Goal: Task Accomplishment & Management: Manage account settings

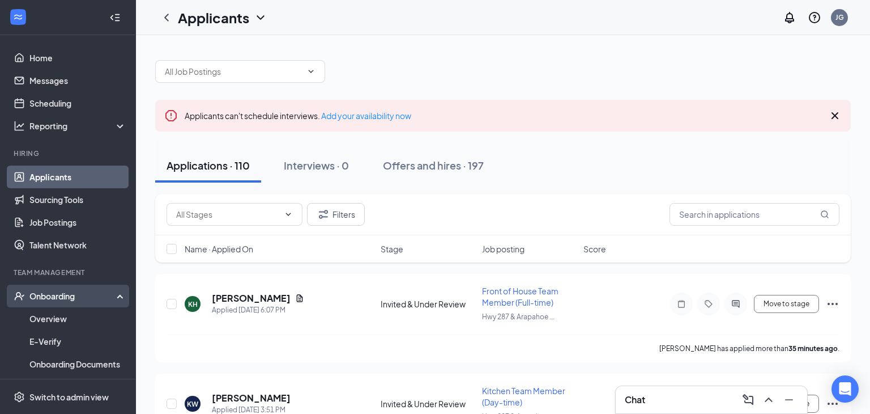
click at [83, 286] on div "Onboarding" at bounding box center [68, 295] width 136 height 23
click at [51, 177] on link "Applicants" at bounding box center [77, 176] width 97 height 23
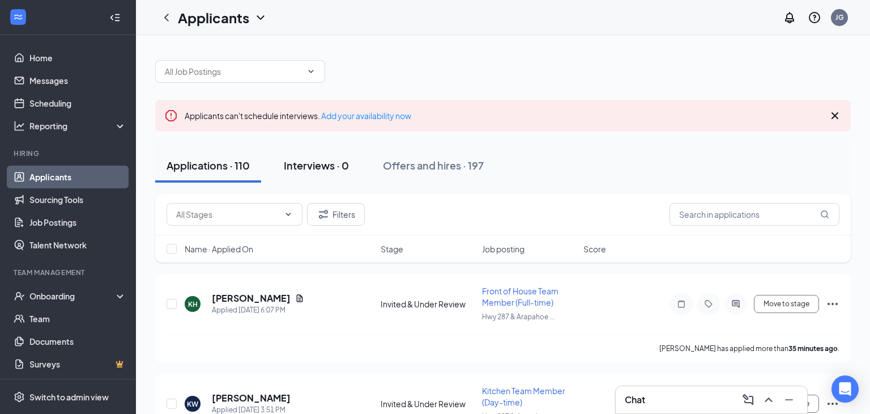
click at [325, 163] on div "Interviews · 0" at bounding box center [316, 165] width 65 height 14
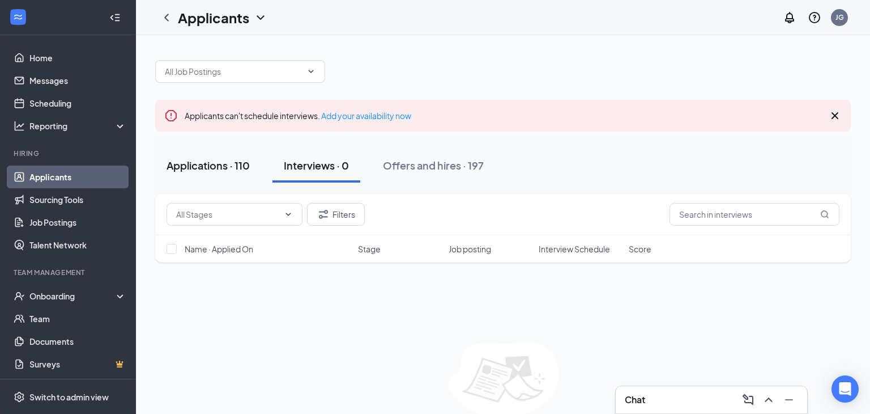
click at [216, 168] on div "Applications · 110" at bounding box center [208, 165] width 83 height 14
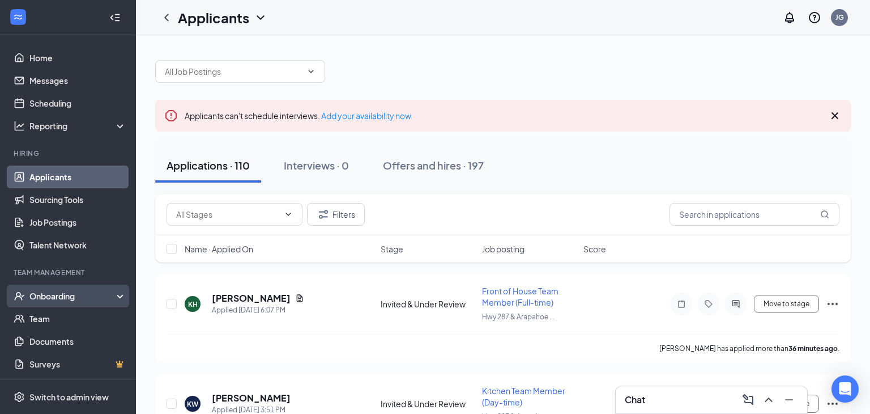
click at [57, 297] on div "Onboarding" at bounding box center [72, 295] width 87 height 11
click at [49, 332] on link "E-Verify" at bounding box center [77, 341] width 97 height 23
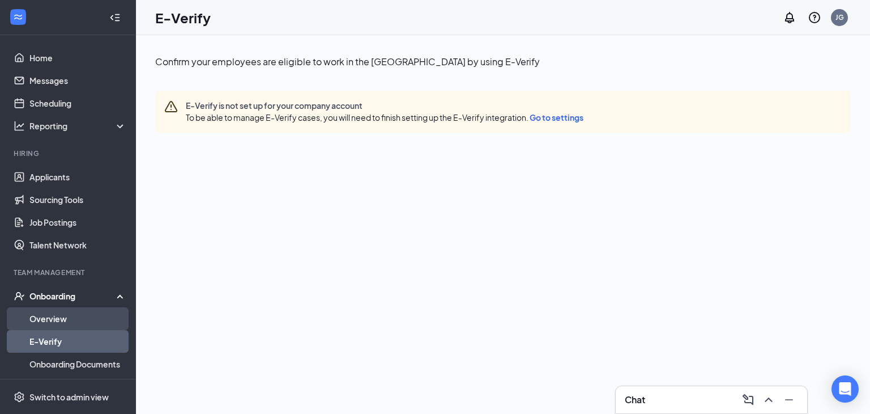
click at [54, 320] on link "Overview" at bounding box center [77, 318] width 97 height 23
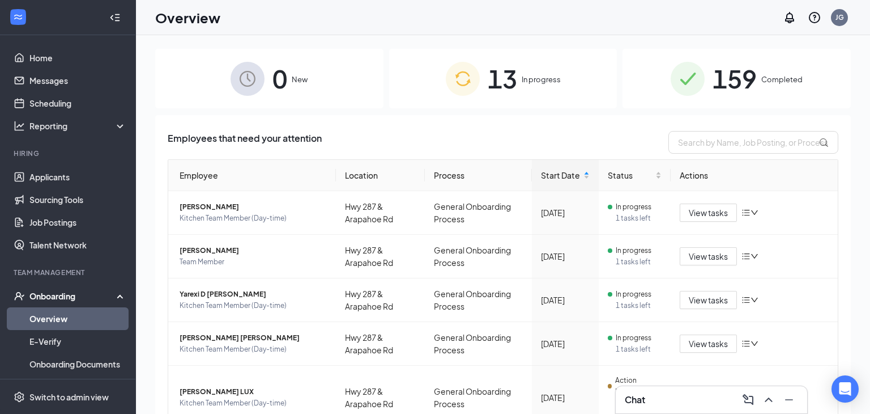
click at [246, 90] on img at bounding box center [248, 79] width 34 height 34
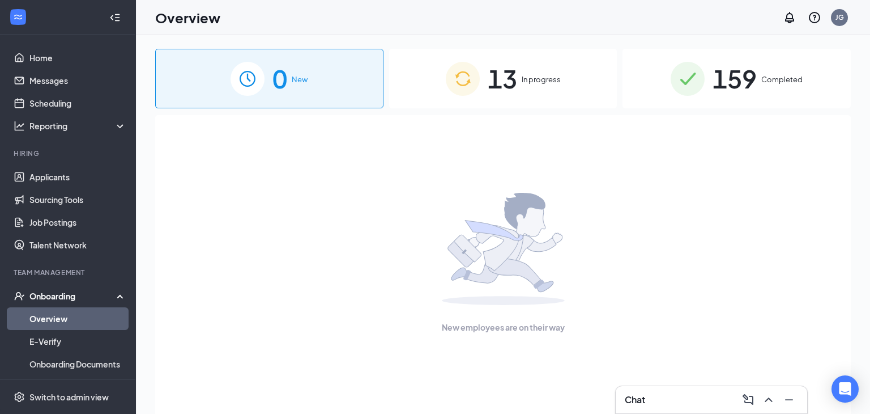
click at [496, 73] on span "13" at bounding box center [502, 78] width 29 height 39
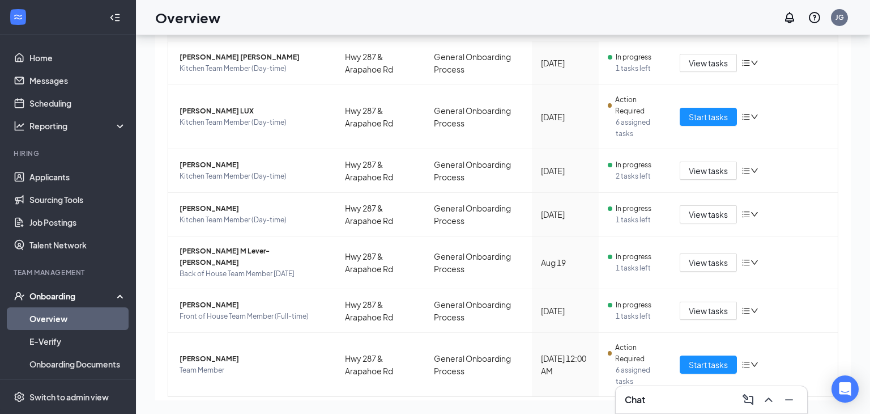
scroll to position [292, 0]
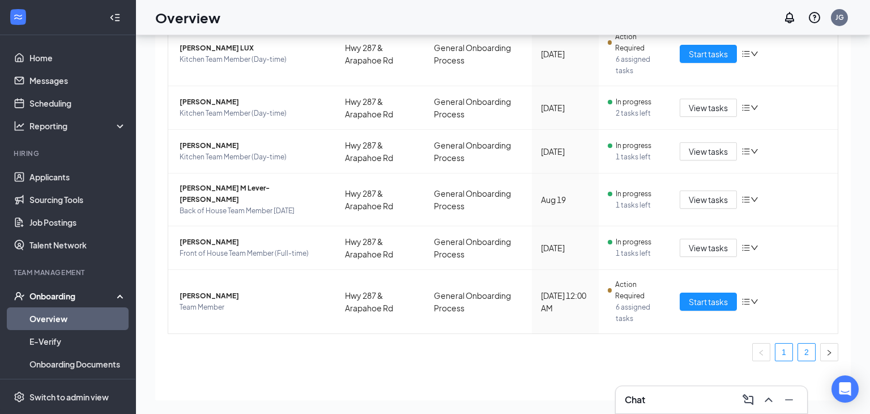
click at [801, 343] on link "2" at bounding box center [806, 351] width 17 height 17
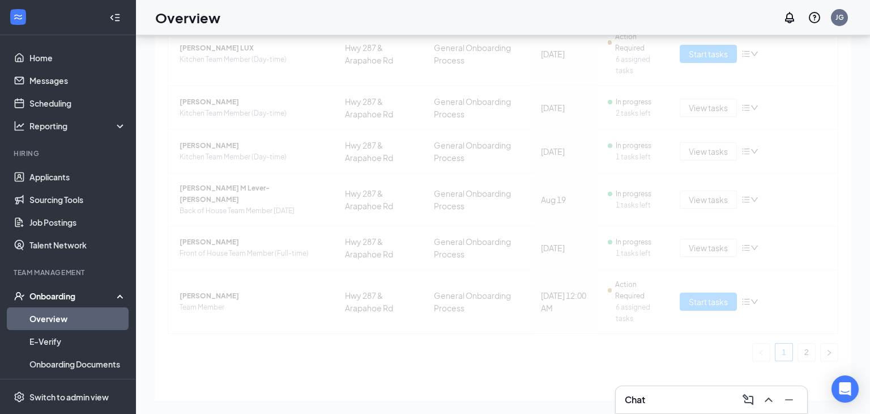
scroll to position [8, 0]
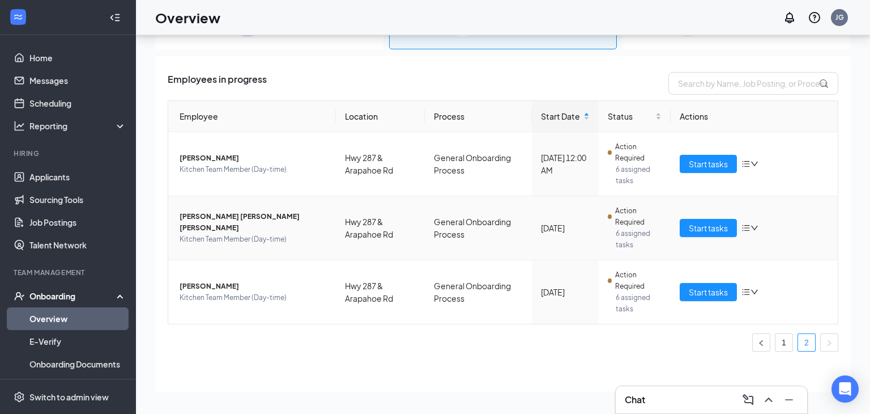
click at [237, 220] on span "[PERSON_NAME] [PERSON_NAME] [PERSON_NAME]" at bounding box center [253, 222] width 147 height 23
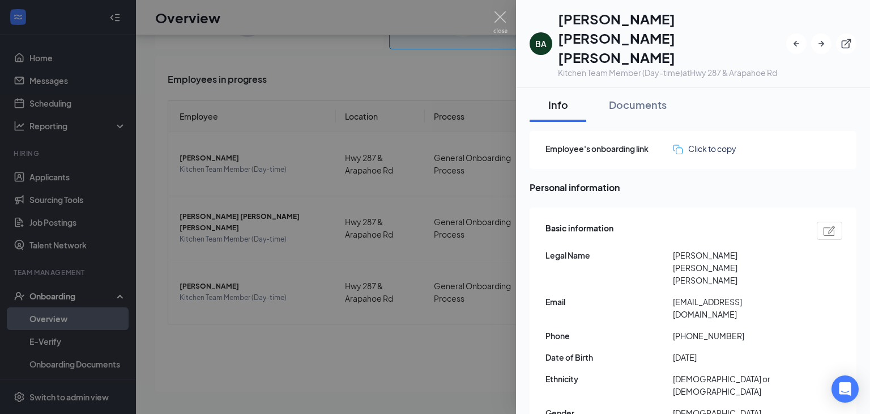
click at [505, 18] on img at bounding box center [500, 22] width 14 height 22
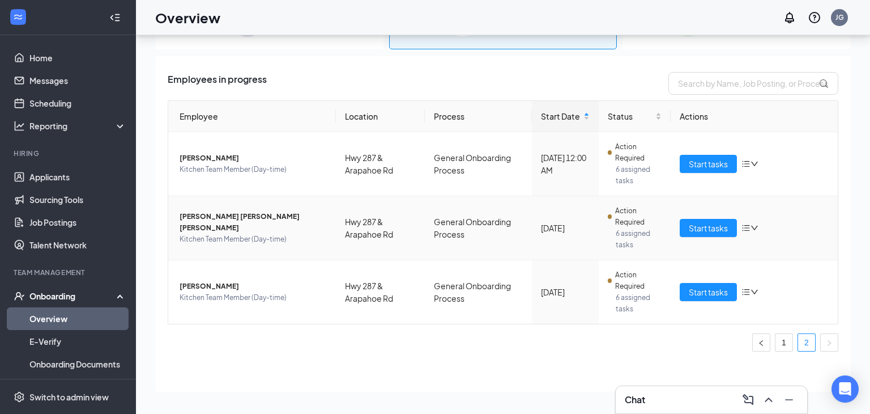
click at [214, 224] on span "[PERSON_NAME] [PERSON_NAME] [PERSON_NAME]" at bounding box center [253, 222] width 147 height 23
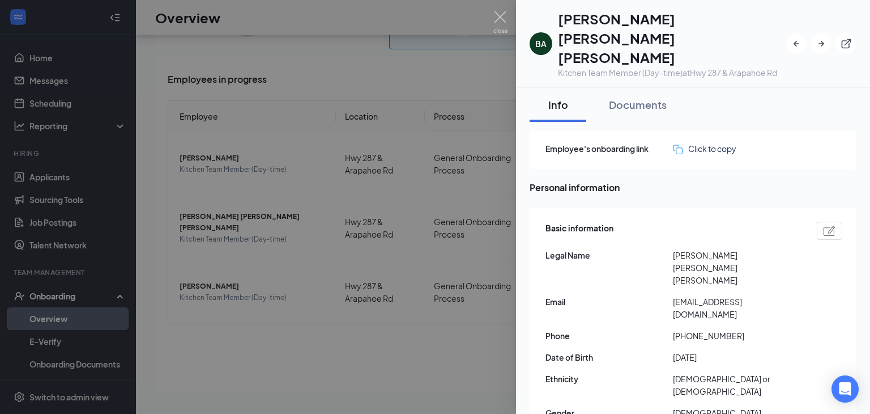
click at [510, 19] on div at bounding box center [435, 207] width 870 height 414
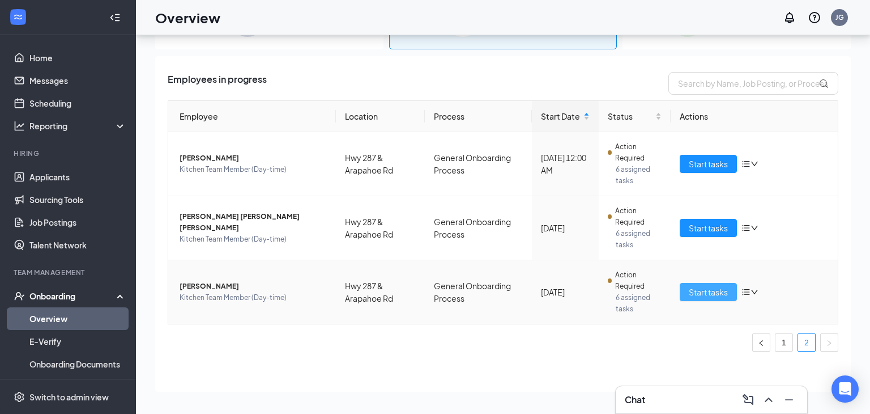
click at [708, 290] on span "Start tasks" at bounding box center [708, 292] width 39 height 12
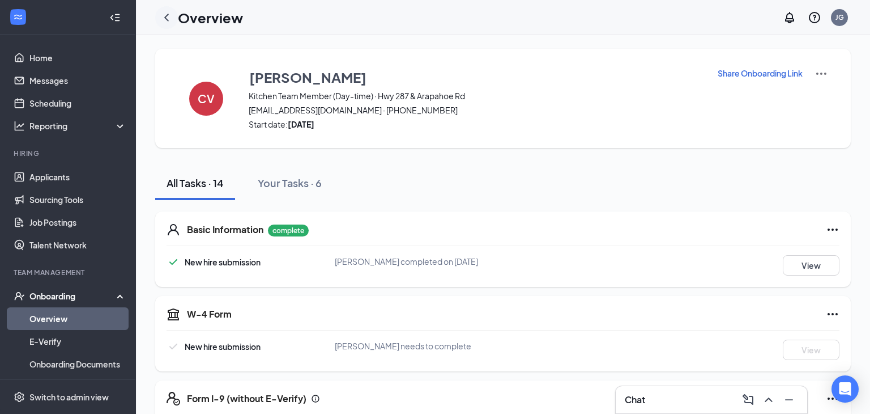
click at [174, 15] on div at bounding box center [166, 17] width 23 height 23
click at [168, 18] on icon "ChevronLeft" at bounding box center [167, 18] width 14 height 14
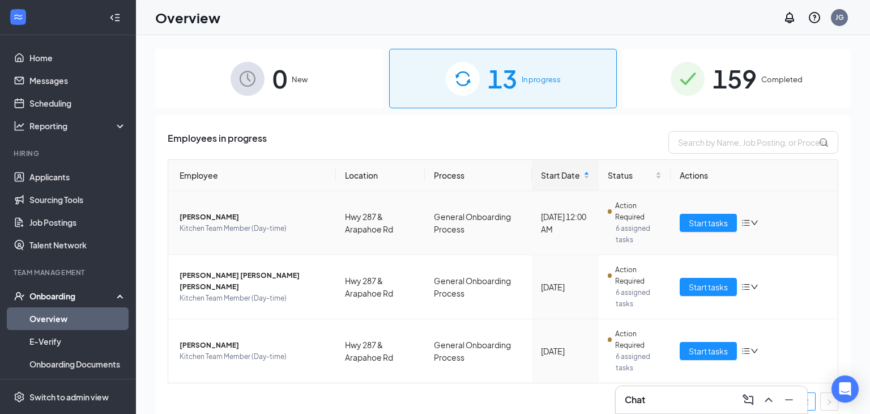
scroll to position [8, 0]
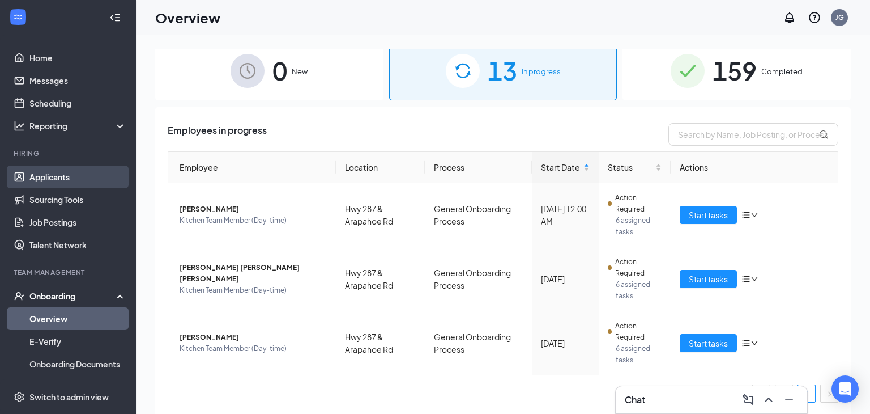
click at [29, 174] on link "Applicants" at bounding box center [77, 176] width 97 height 23
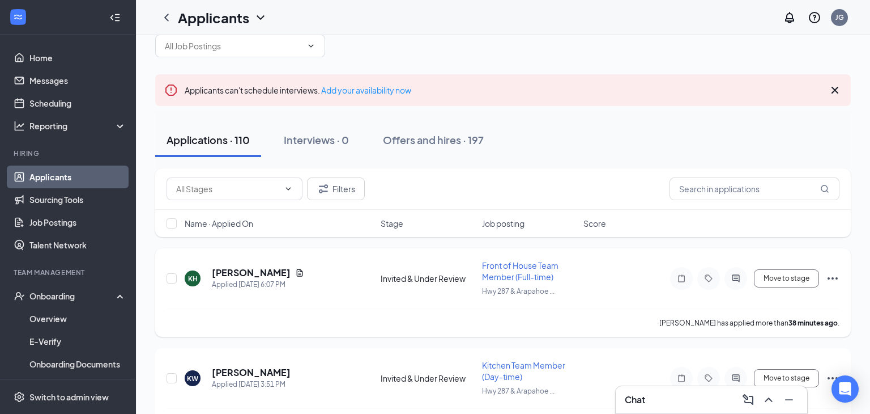
scroll to position [1, 0]
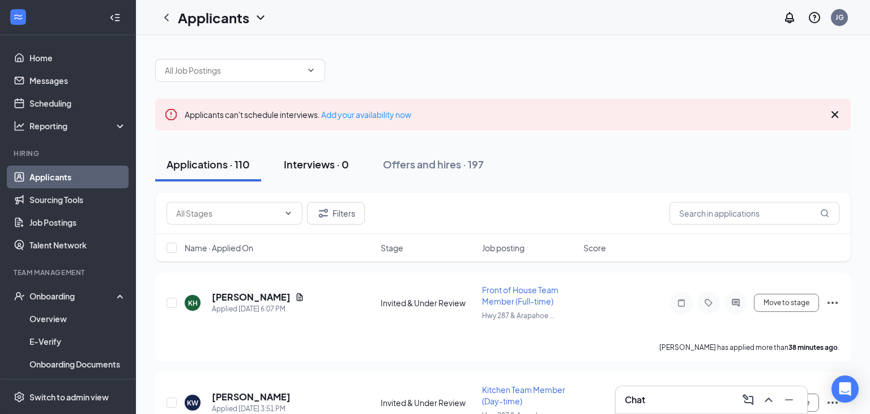
click at [320, 169] on div "Interviews · 0" at bounding box center [316, 164] width 65 height 14
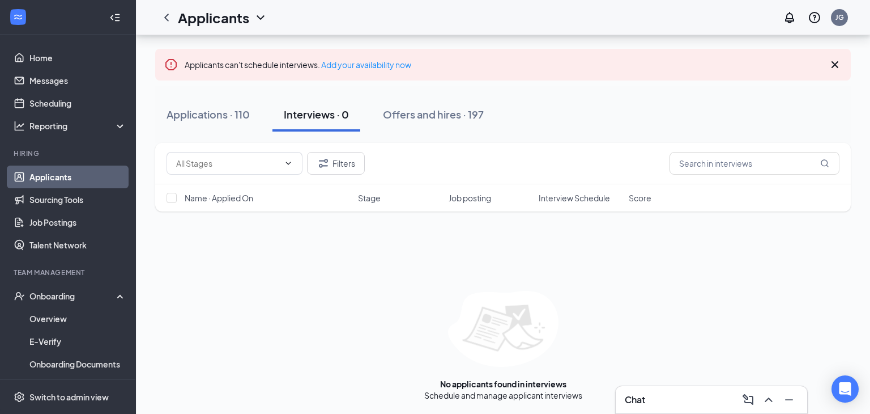
scroll to position [49, 0]
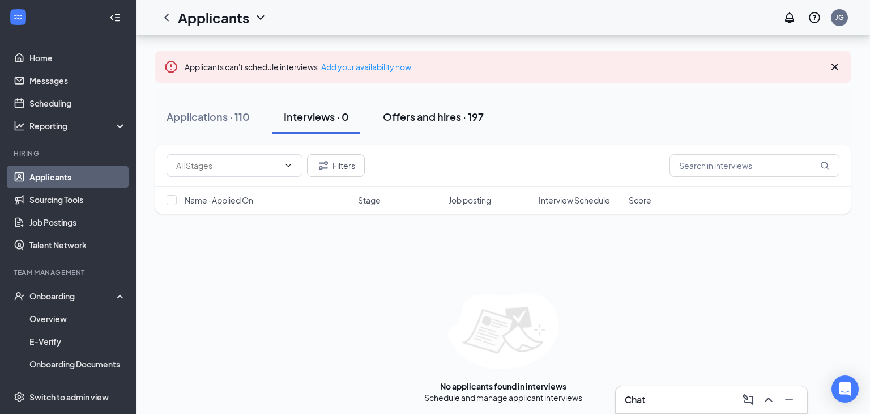
click at [442, 119] on div "Offers and hires · 197" at bounding box center [433, 116] width 101 height 14
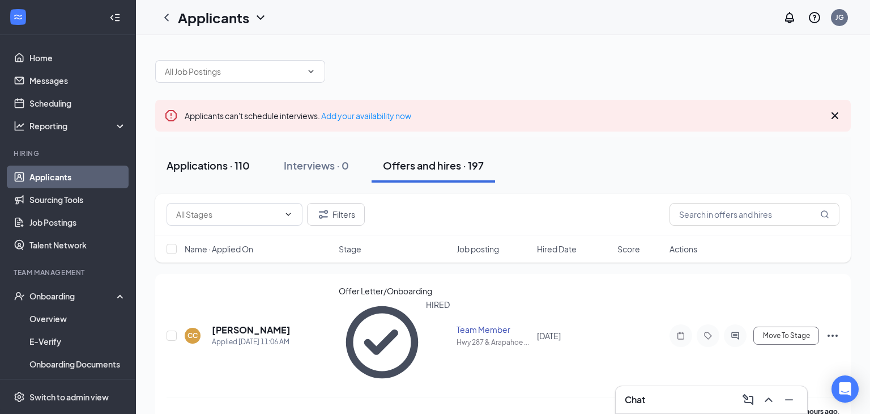
click at [231, 177] on button "Applications · 110" at bounding box center [208, 165] width 106 height 34
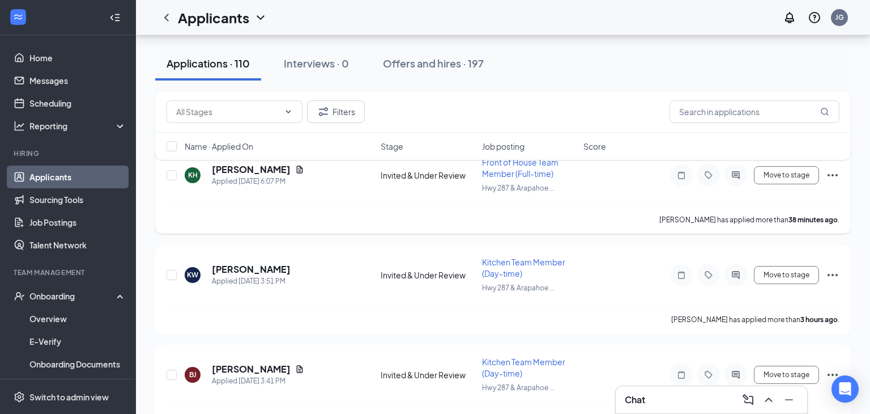
scroll to position [127, 0]
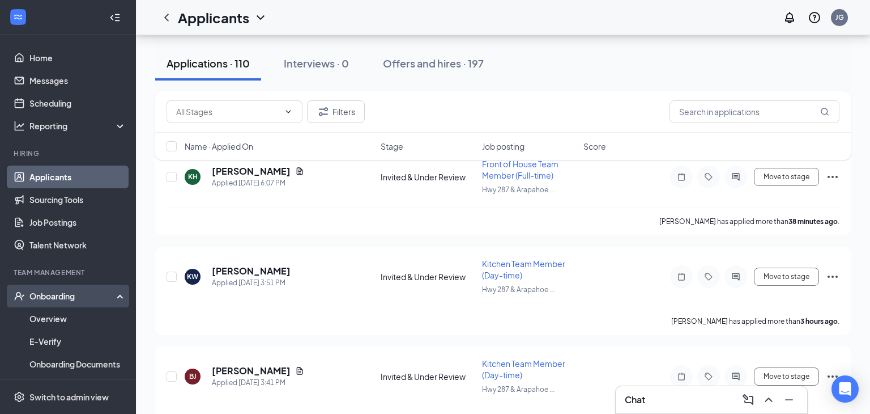
click at [58, 305] on div "Onboarding" at bounding box center [68, 295] width 136 height 23
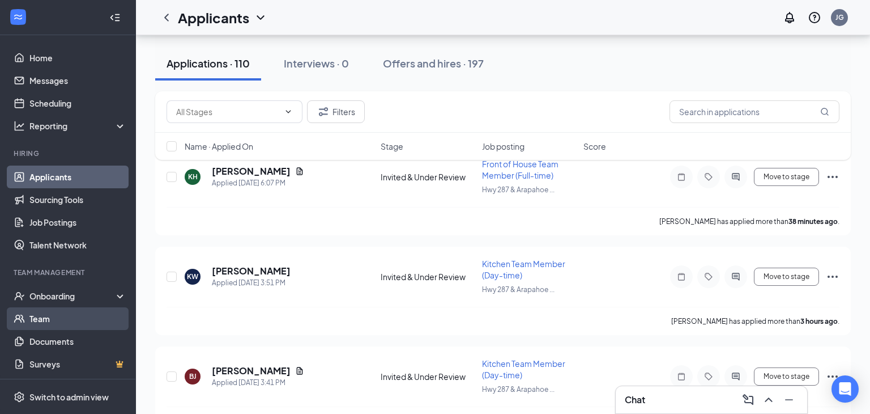
click at [57, 309] on link "Team" at bounding box center [77, 318] width 97 height 23
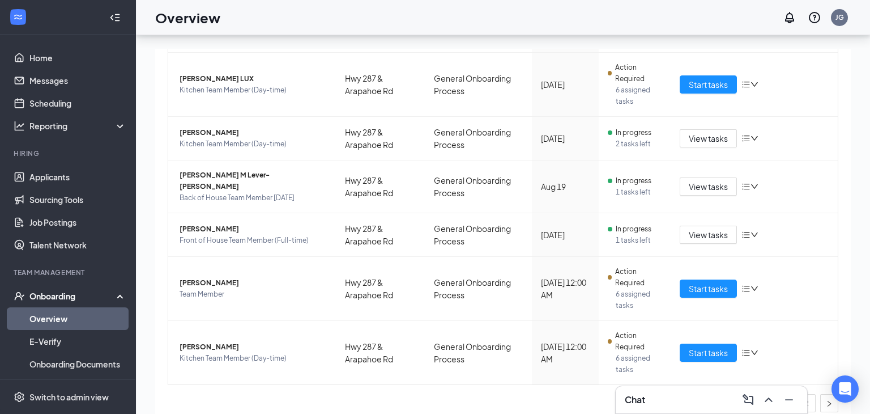
scroll to position [51, 0]
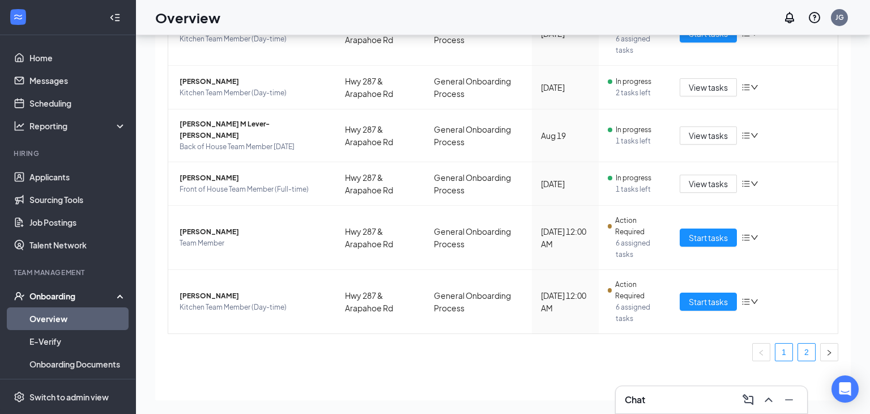
click at [810, 343] on link "2" at bounding box center [806, 351] width 17 height 17
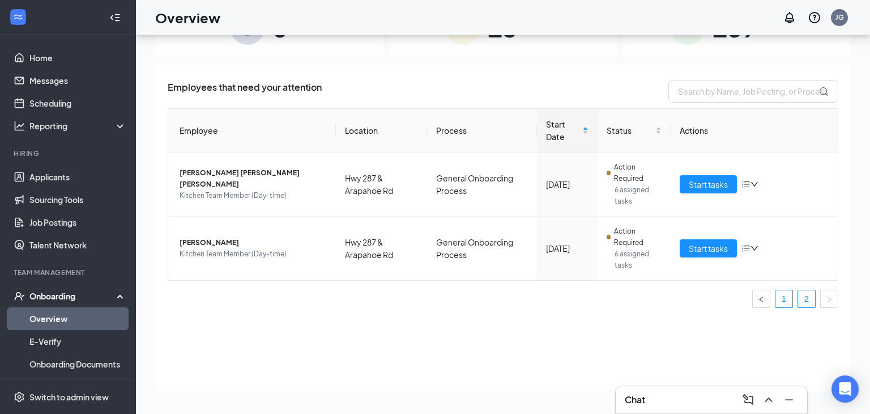
click at [789, 290] on link "1" at bounding box center [784, 298] width 17 height 17
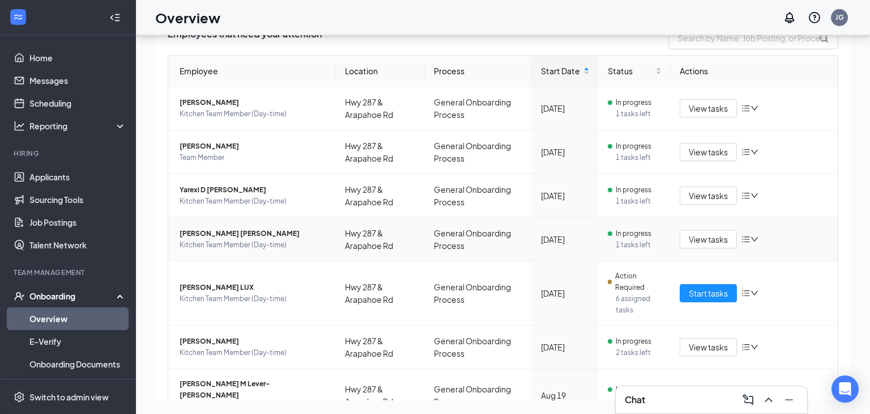
scroll to position [54, 0]
click at [232, 284] on span "[PERSON_NAME] LUX" at bounding box center [253, 285] width 147 height 11
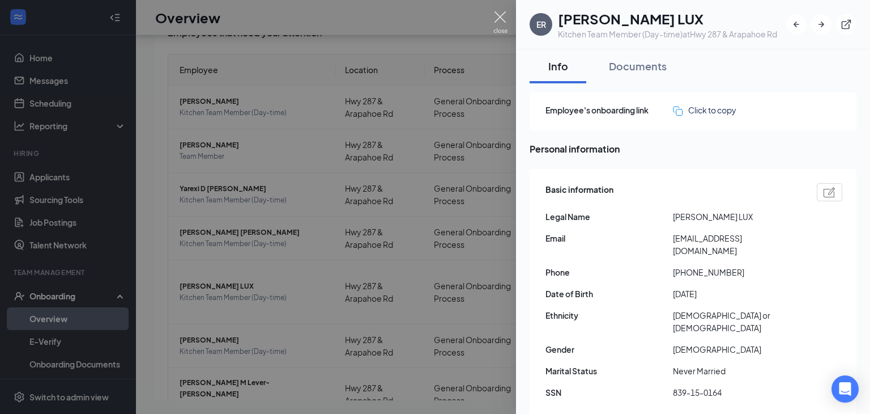
click at [496, 27] on img at bounding box center [500, 22] width 14 height 22
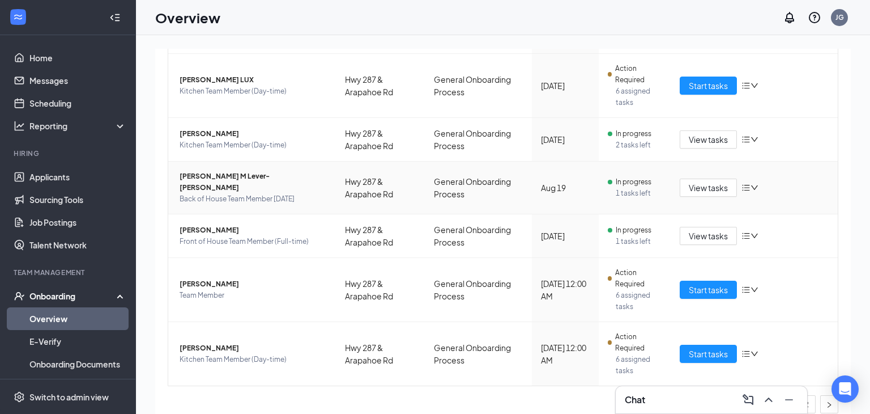
scroll to position [239, 0]
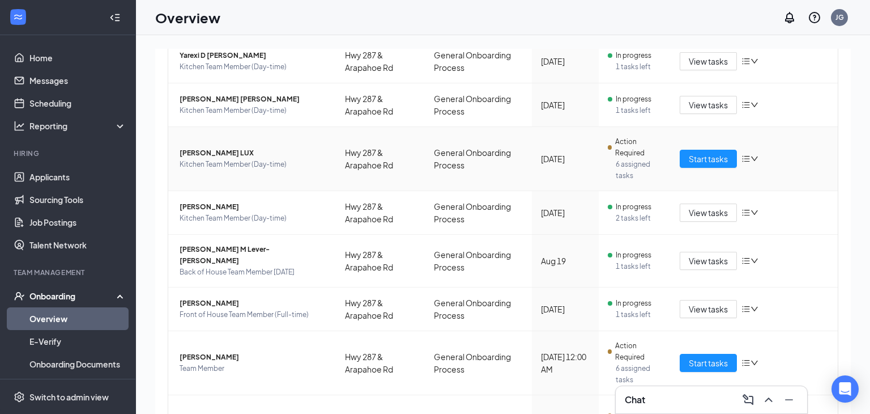
click at [219, 151] on span "[PERSON_NAME] LUX" at bounding box center [253, 152] width 147 height 11
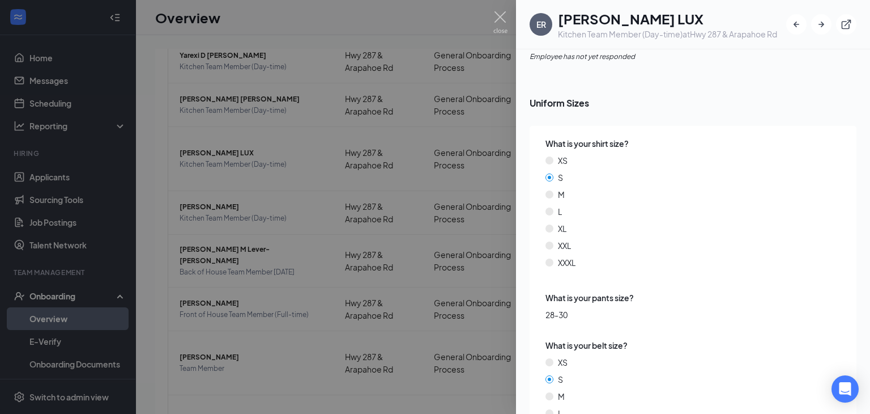
scroll to position [1485, 0]
click at [507, 13] on img at bounding box center [500, 22] width 14 height 22
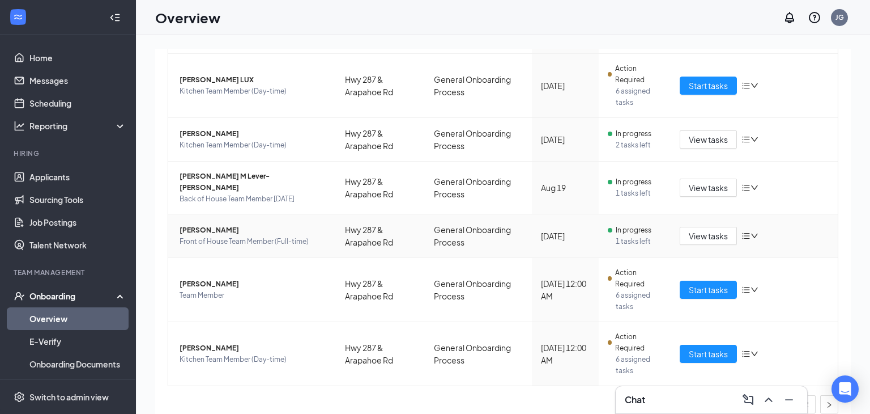
scroll to position [313, 0]
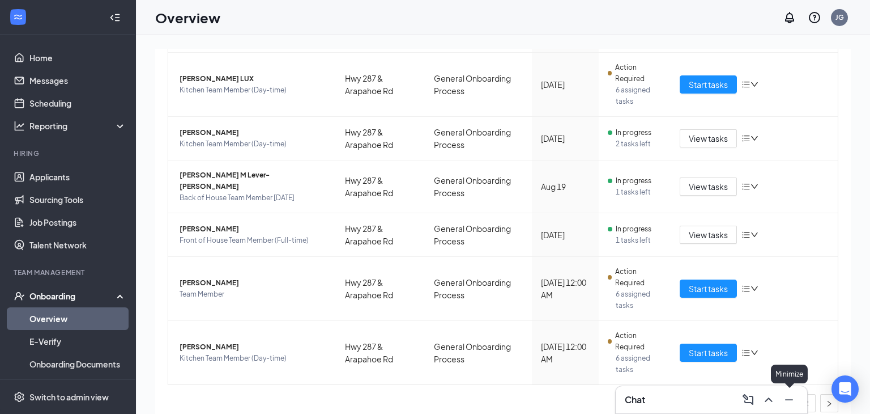
click at [787, 400] on icon "Minimize" at bounding box center [789, 400] width 14 height 14
click at [809, 394] on link "2" at bounding box center [806, 402] width 17 height 17
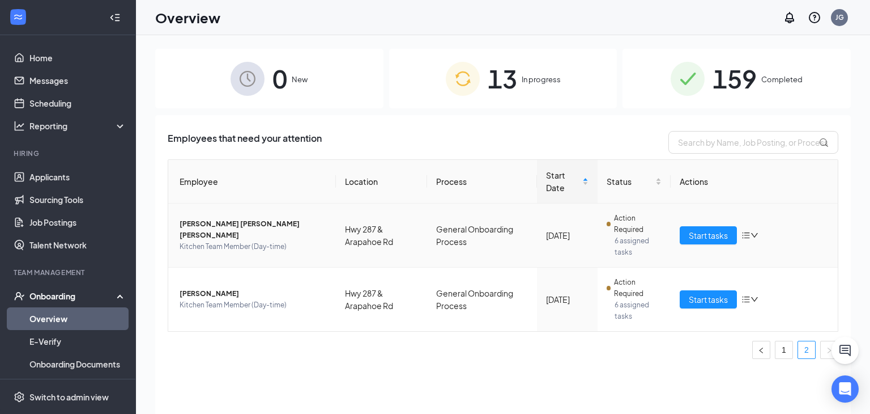
click at [231, 227] on span "[PERSON_NAME] [PERSON_NAME] [PERSON_NAME]" at bounding box center [253, 229] width 147 height 23
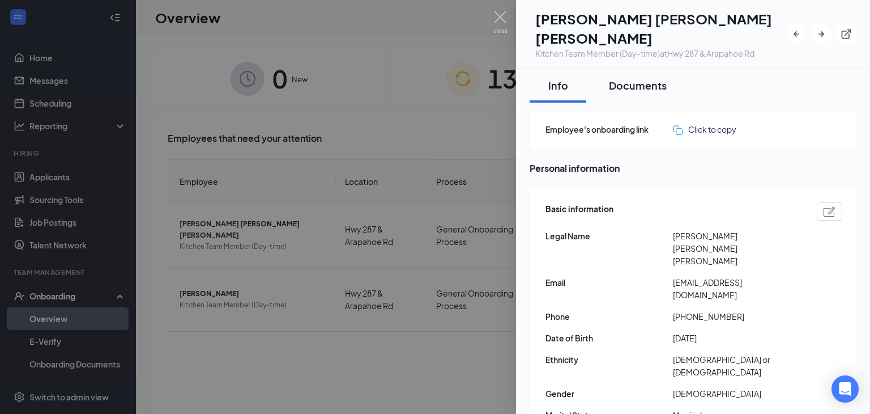
click at [624, 78] on div "Documents" at bounding box center [638, 85] width 58 height 14
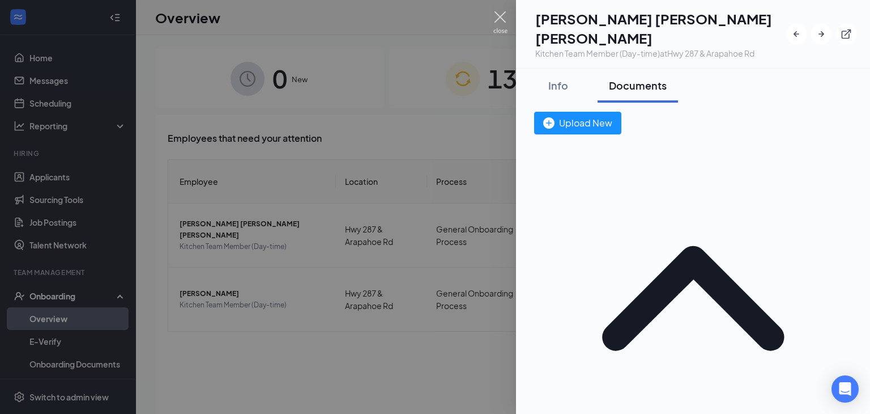
click at [503, 15] on img at bounding box center [500, 22] width 14 height 22
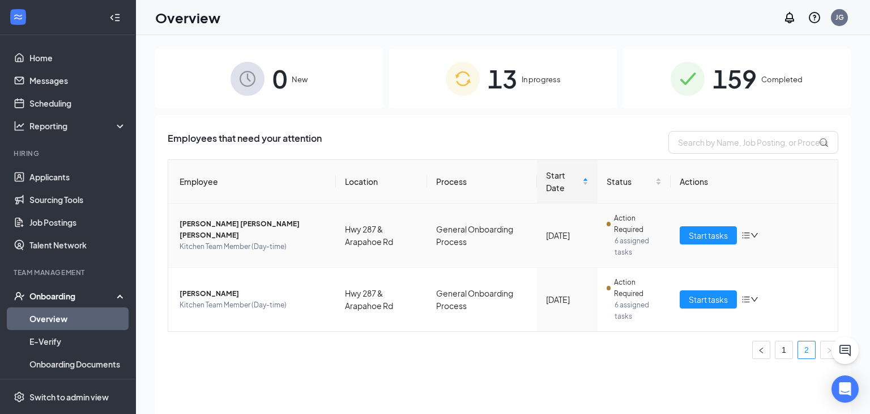
click at [236, 232] on span "[PERSON_NAME] [PERSON_NAME] [PERSON_NAME]" at bounding box center [253, 229] width 147 height 23
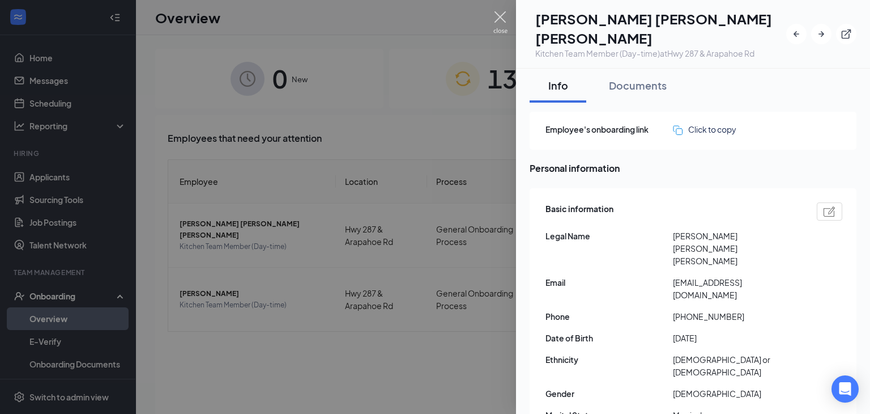
click at [497, 15] on img at bounding box center [500, 22] width 14 height 22
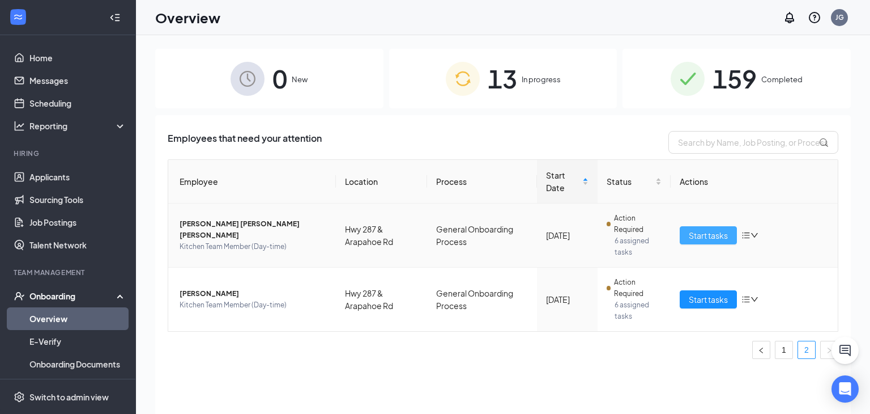
click at [692, 227] on button "Start tasks" at bounding box center [708, 235] width 57 height 18
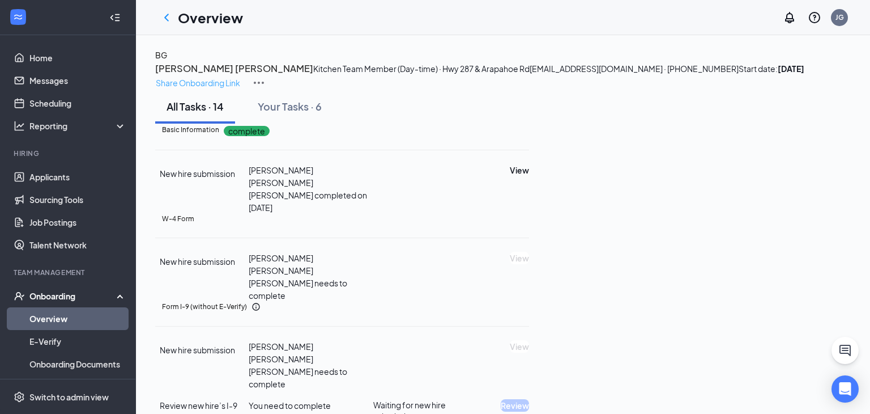
click at [240, 76] on p "Share Onboarding Link" at bounding box center [198, 82] width 84 height 12
type textarea "Hi Brenda, This is a gentle reminder to complete your onboarding before your fi…"
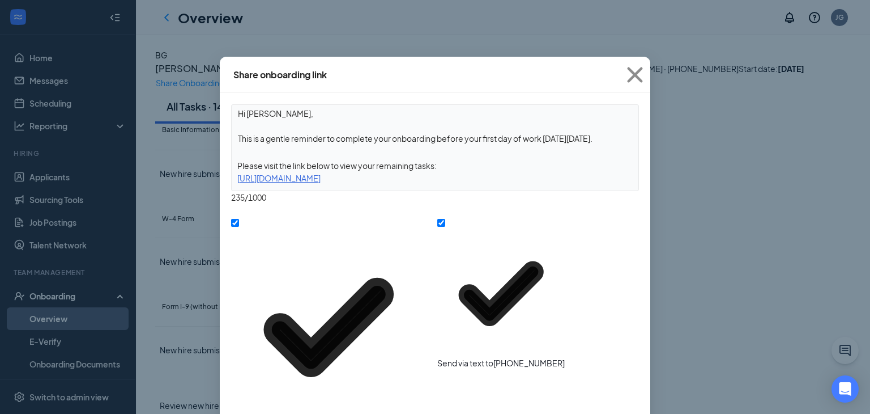
click at [578, 169] on div "Please visit the link below to view your remaining tasks:" at bounding box center [435, 165] width 407 height 12
